Goal: Task Accomplishment & Management: Manage account settings

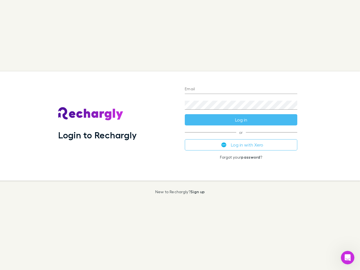
click at [180, 135] on div "Login to Rechargly" at bounding box center [117, 125] width 127 height 109
click at [241, 89] on input "Email" at bounding box center [241, 89] width 112 height 9
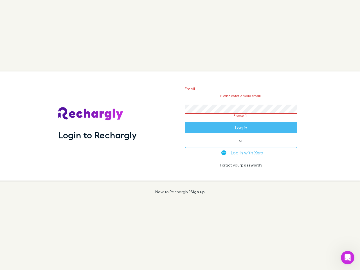
click at [241, 120] on form "Email Please enter a valid email. Password Please fill Log in" at bounding box center [241, 106] width 112 height 53
click at [241, 145] on div "Email Please enter a valid email. Password Please fill Log in or Log in with Xe…" at bounding box center [240, 125] width 121 height 109
click at [348, 258] on icon "Open Intercom Messenger" at bounding box center [347, 257] width 9 height 9
